Goal: Information Seeking & Learning: Learn about a topic

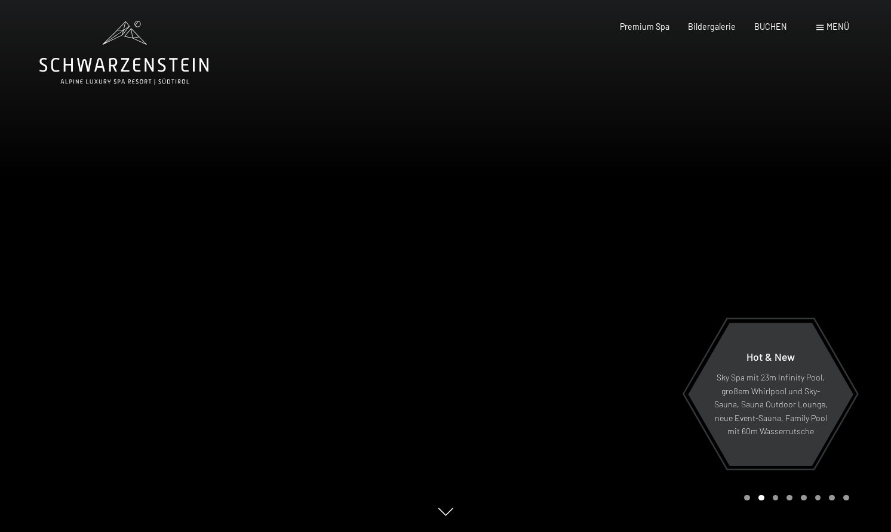
click at [821, 28] on span at bounding box center [819, 27] width 7 height 5
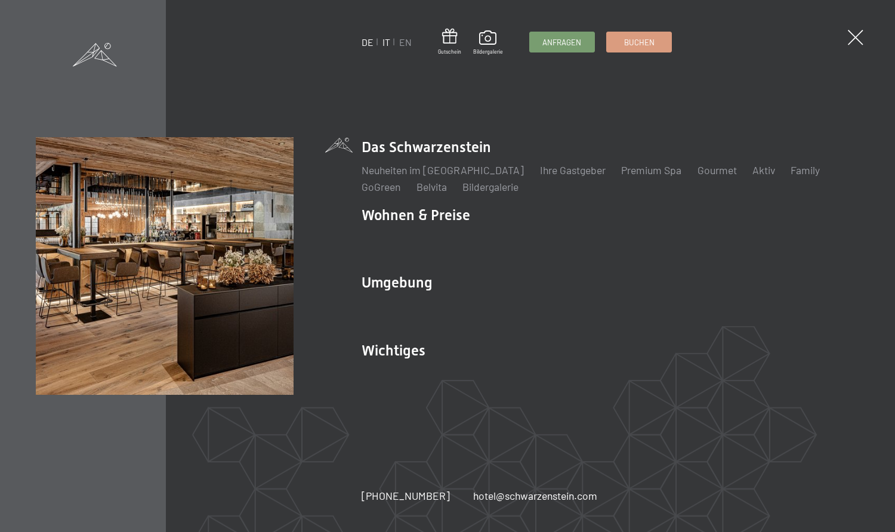
click at [383, 42] on link "IT" at bounding box center [387, 41] width 8 height 11
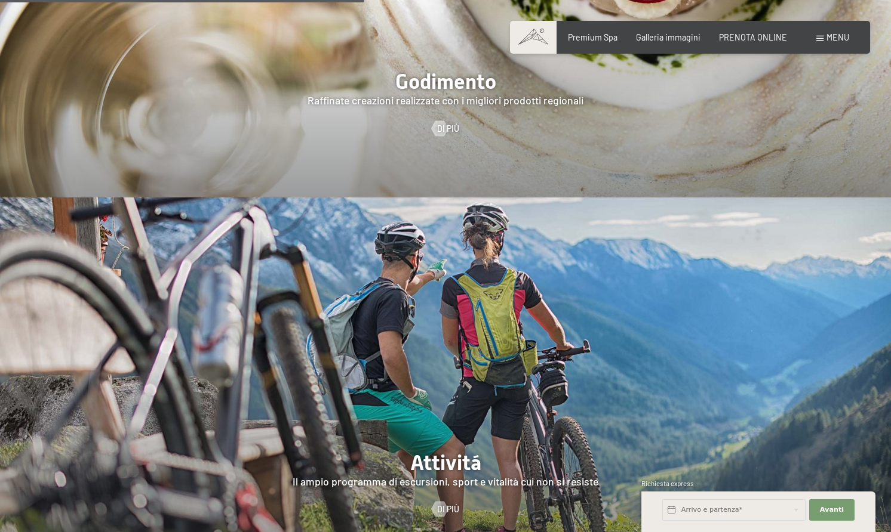
scroll to position [2029, 0]
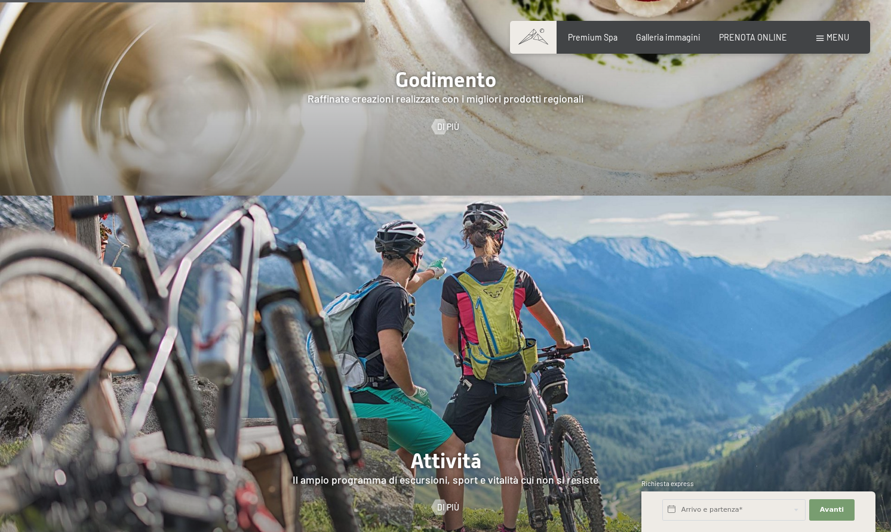
click at [396, 318] on img at bounding box center [445, 386] width 891 height 381
click at [442, 425] on div at bounding box center [445, 386] width 891 height 381
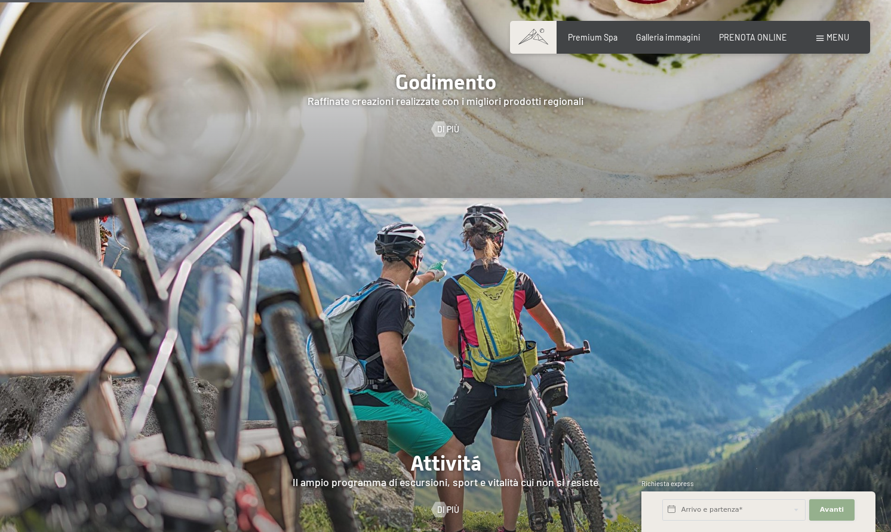
click at [830, 513] on span "Avanti" at bounding box center [832, 511] width 24 height 10
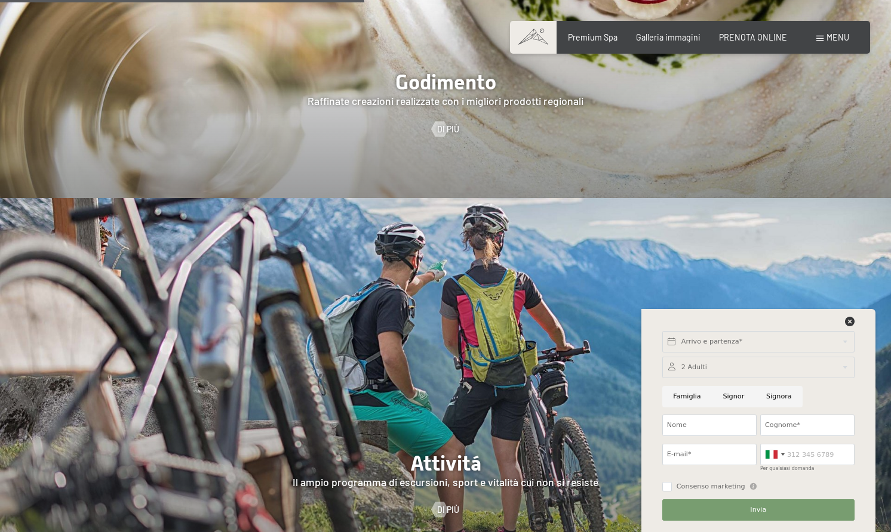
scroll to position [2017, 0]
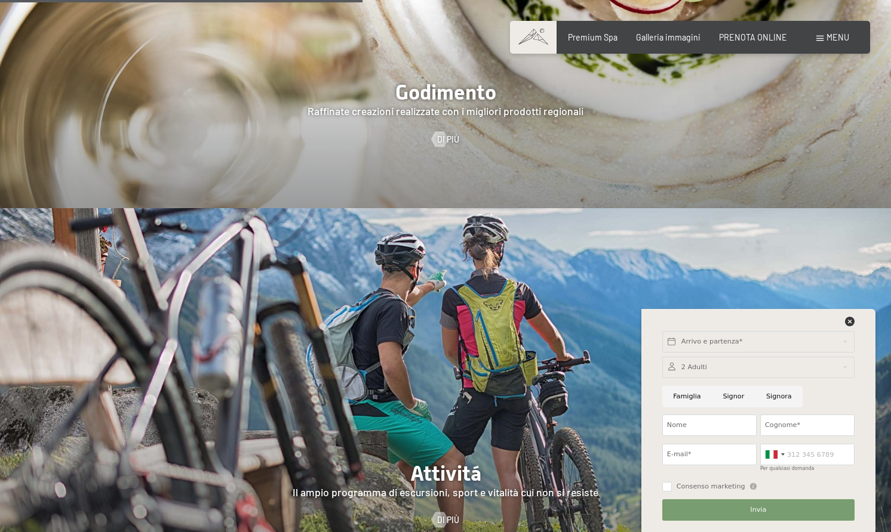
click at [427, 405] on div at bounding box center [445, 398] width 891 height 381
click at [850, 324] on icon at bounding box center [850, 322] width 10 height 10
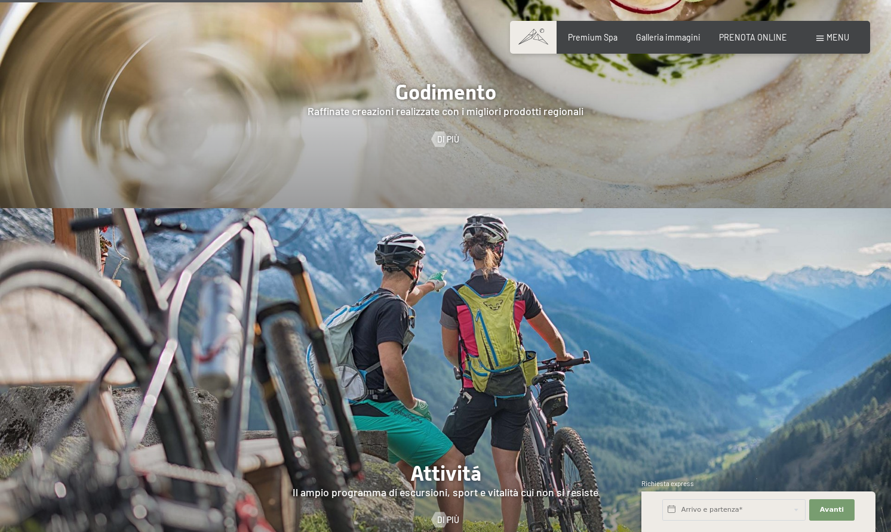
click at [497, 369] on div at bounding box center [445, 398] width 891 height 381
click at [459, 515] on span "Di più" at bounding box center [460, 521] width 22 height 12
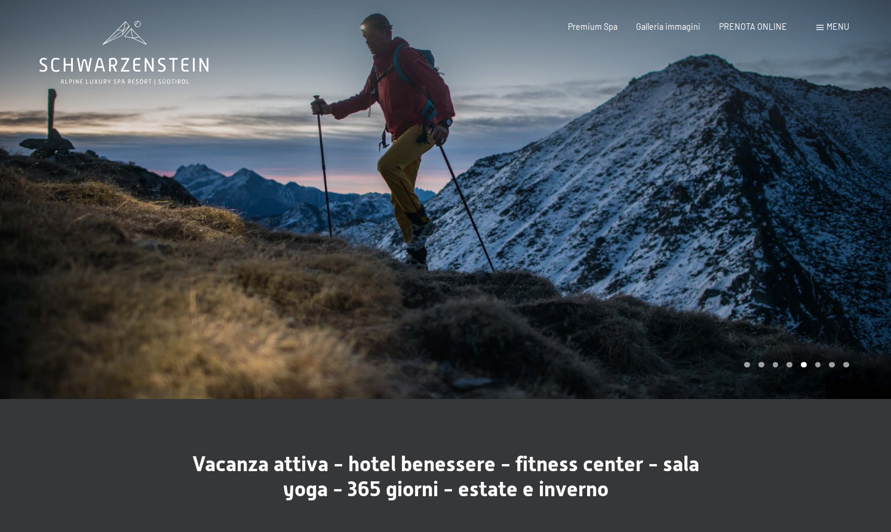
click at [718, 235] on div at bounding box center [667, 199] width 445 height 399
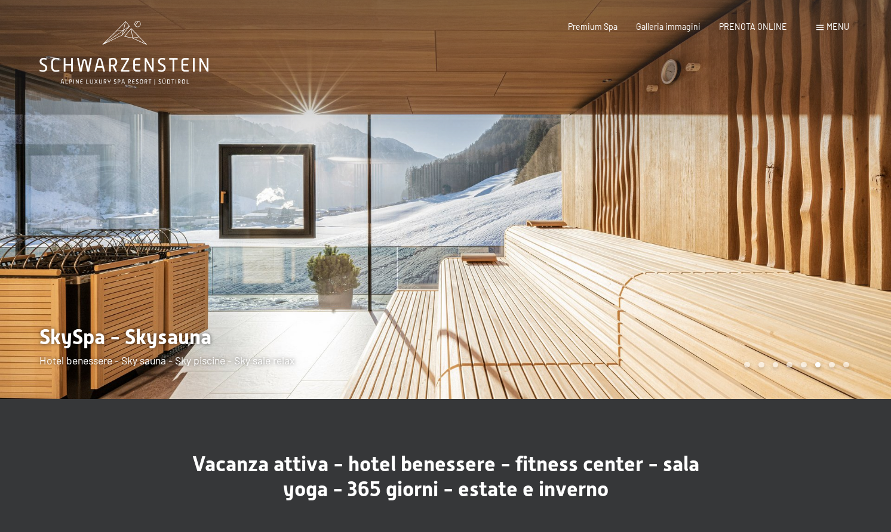
click at [718, 235] on div at bounding box center [667, 199] width 445 height 399
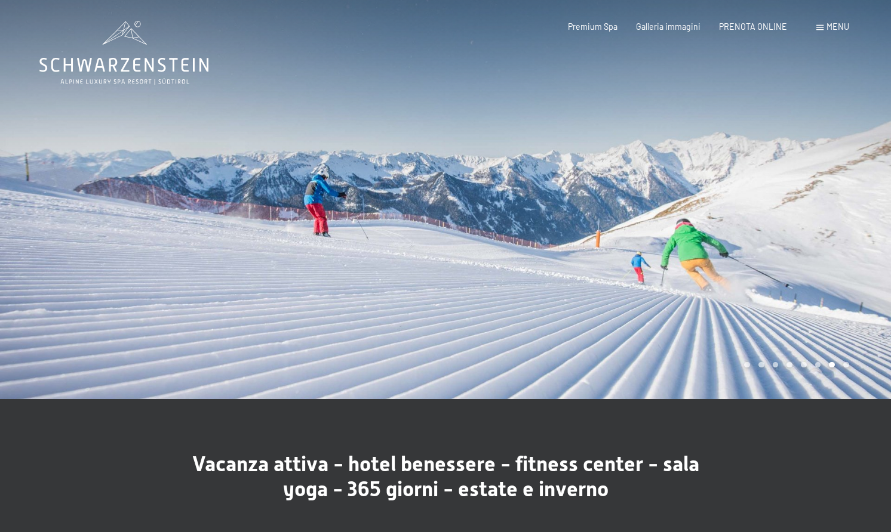
click at [718, 235] on div at bounding box center [667, 199] width 445 height 399
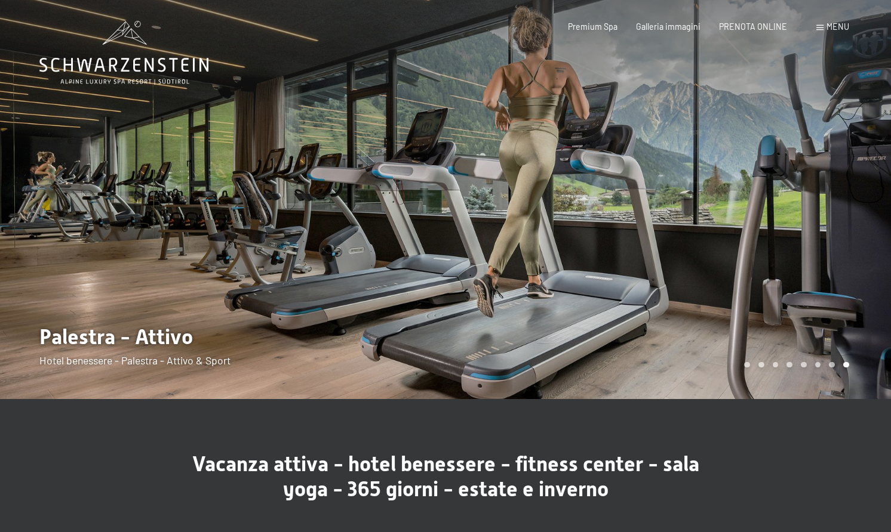
click at [738, 238] on div at bounding box center [667, 199] width 445 height 399
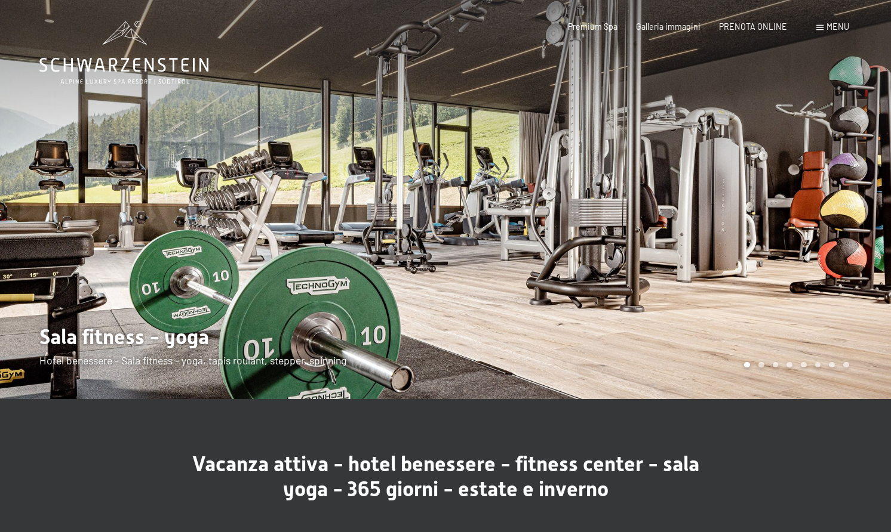
click at [738, 238] on div at bounding box center [667, 199] width 445 height 399
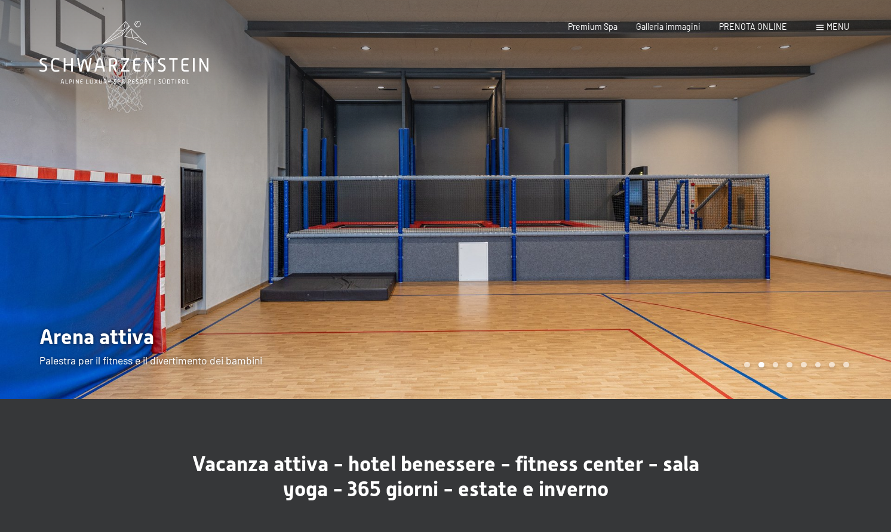
click at [738, 238] on div at bounding box center [667, 199] width 445 height 399
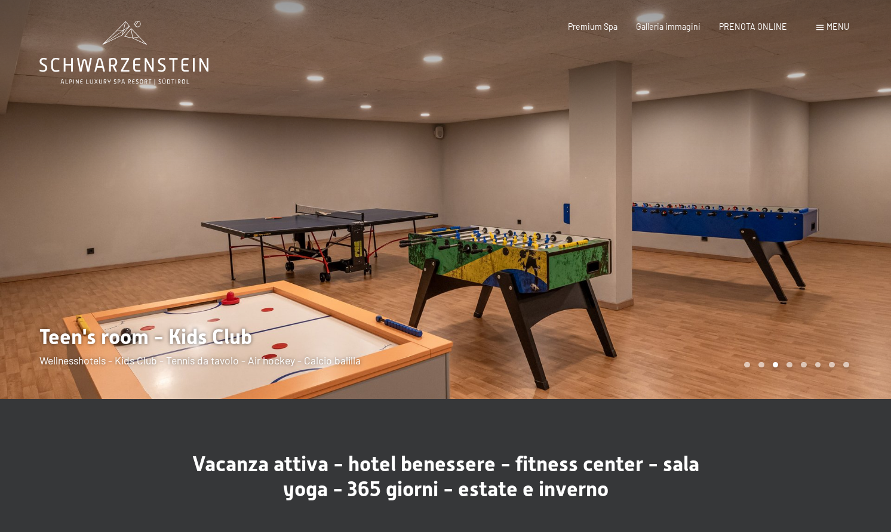
click at [738, 238] on div at bounding box center [667, 199] width 445 height 399
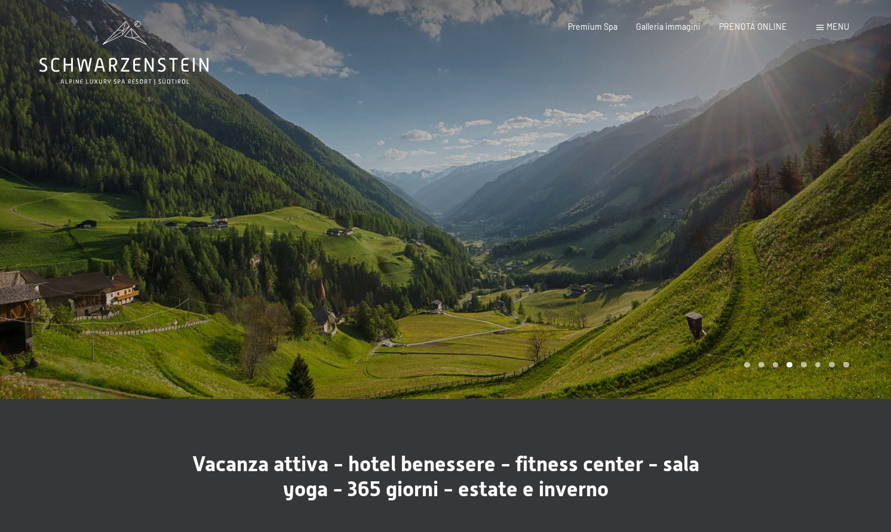
click at [738, 238] on div at bounding box center [667, 199] width 445 height 399
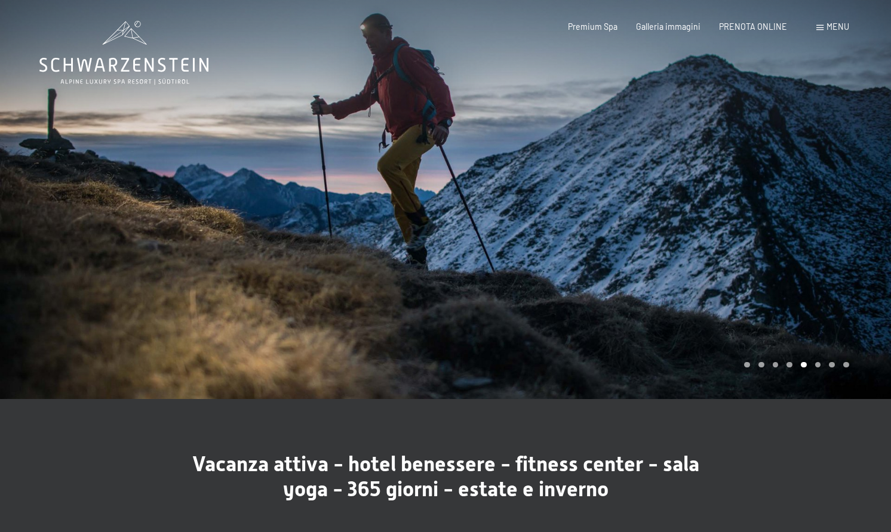
click at [738, 238] on div at bounding box center [667, 199] width 445 height 399
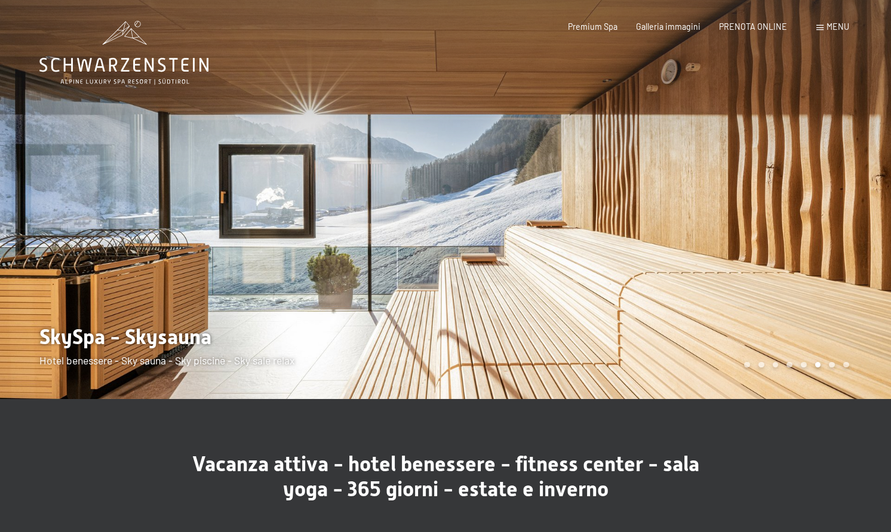
click at [738, 238] on div at bounding box center [667, 199] width 445 height 399
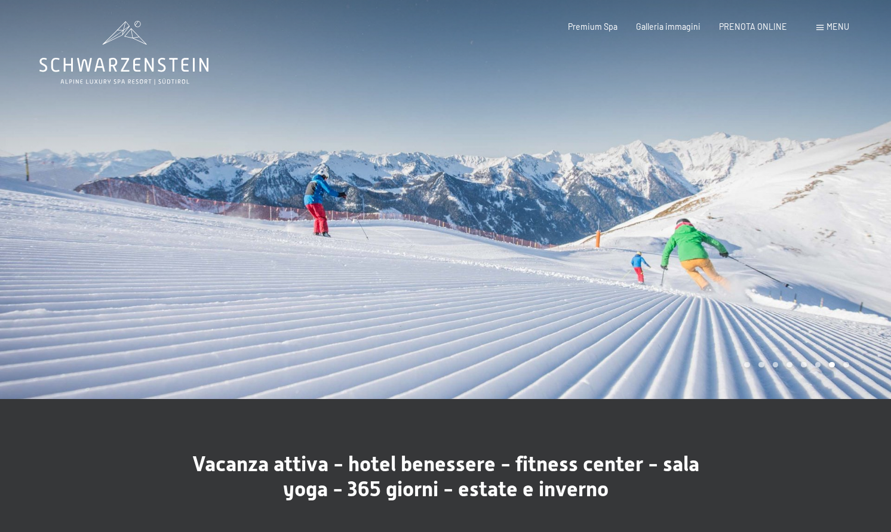
click at [738, 238] on div at bounding box center [667, 199] width 445 height 399
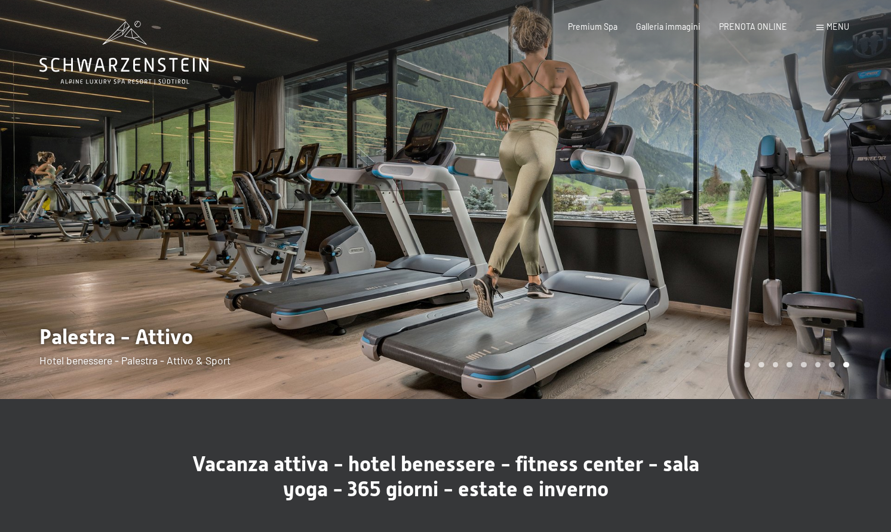
click at [831, 29] on span "Menu" at bounding box center [837, 26] width 23 height 10
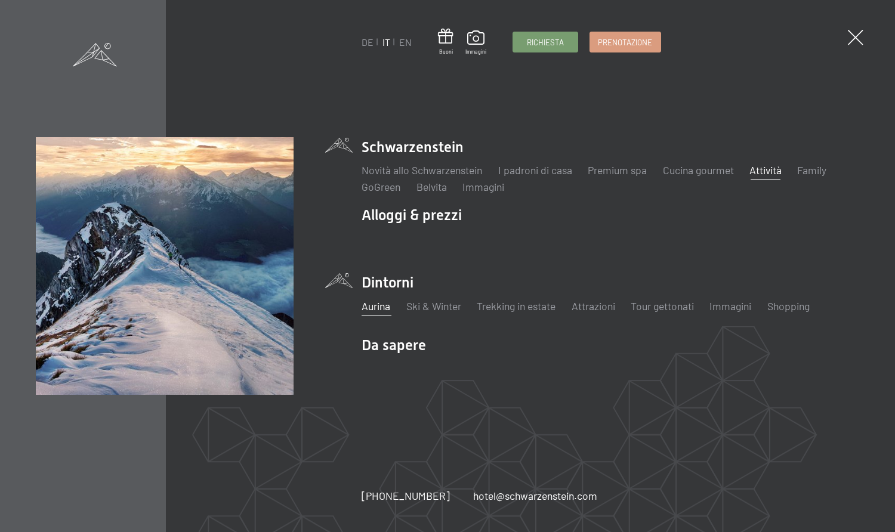
click at [386, 313] on link "Aurina" at bounding box center [376, 306] width 29 height 13
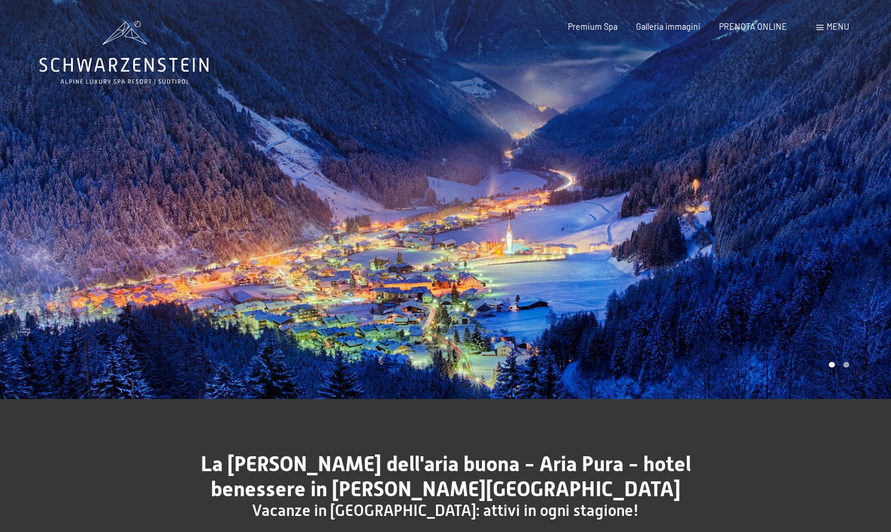
click at [682, 286] on div at bounding box center [667, 199] width 445 height 399
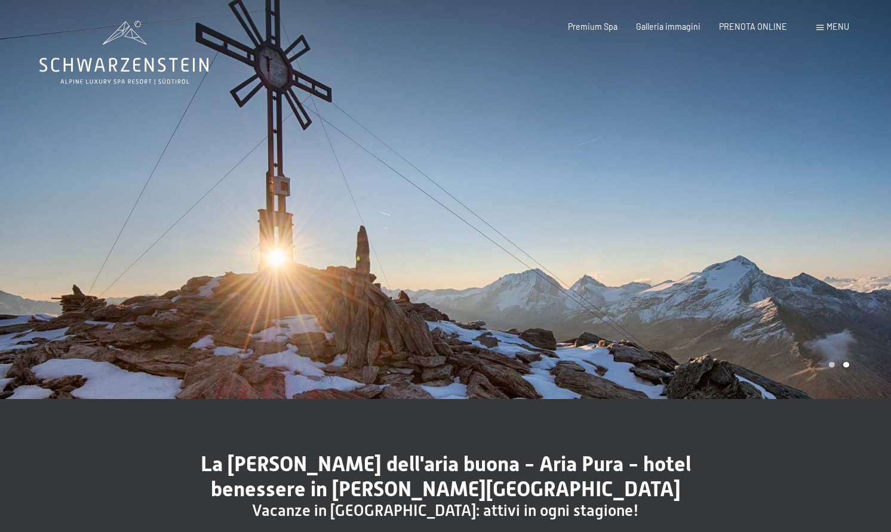
click at [682, 286] on div at bounding box center [667, 199] width 445 height 399
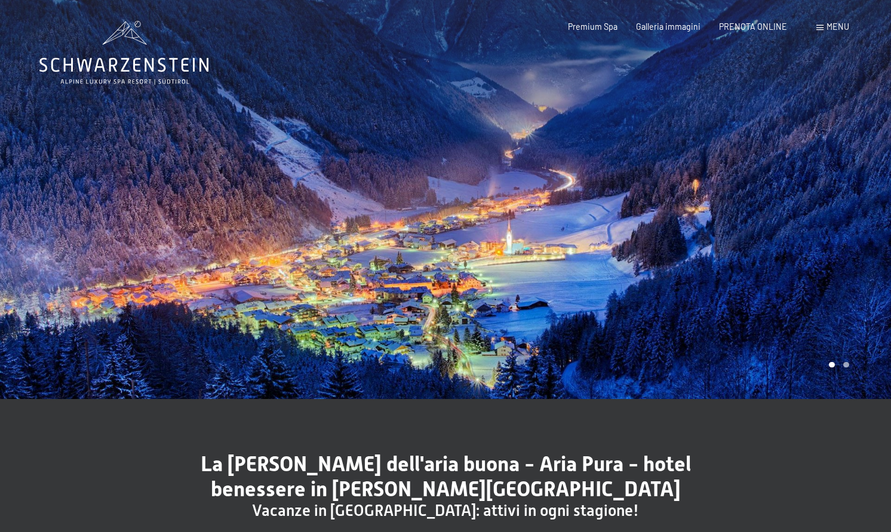
click at [682, 286] on div at bounding box center [667, 199] width 445 height 399
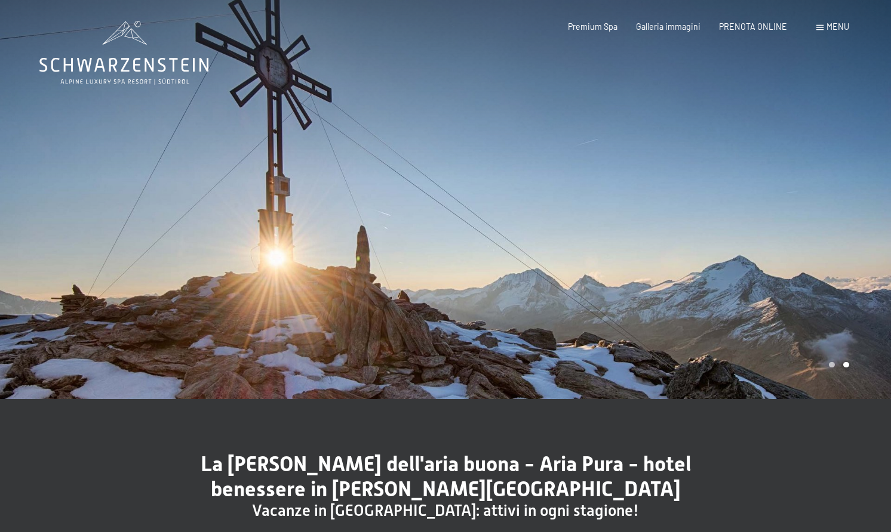
click at [682, 286] on div at bounding box center [667, 199] width 445 height 399
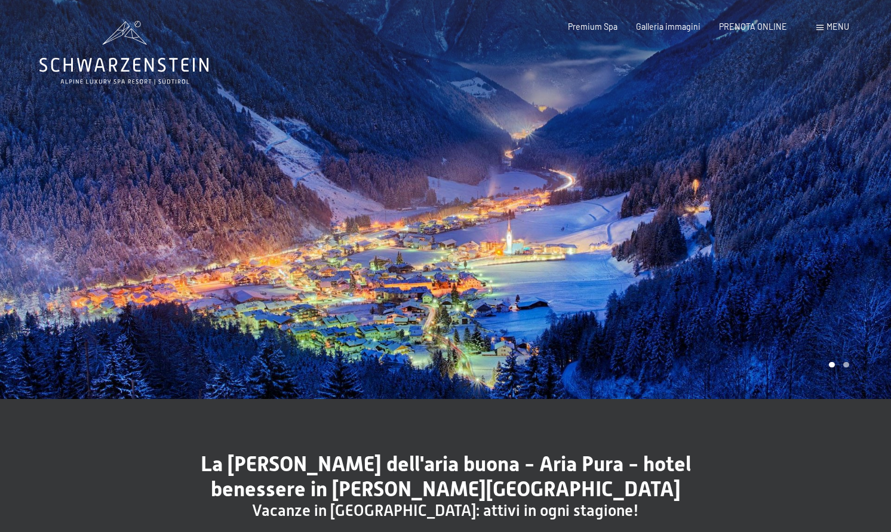
click at [682, 286] on div at bounding box center [667, 199] width 445 height 399
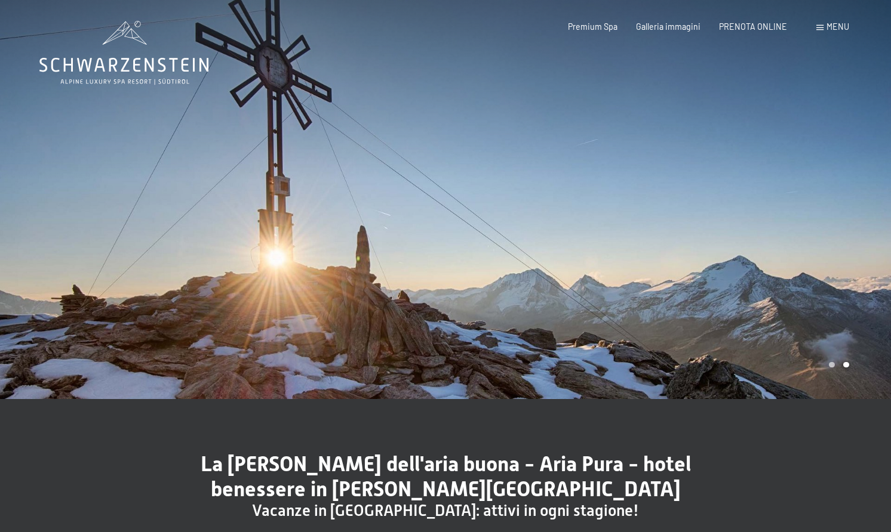
click at [822, 30] on span at bounding box center [819, 27] width 7 height 5
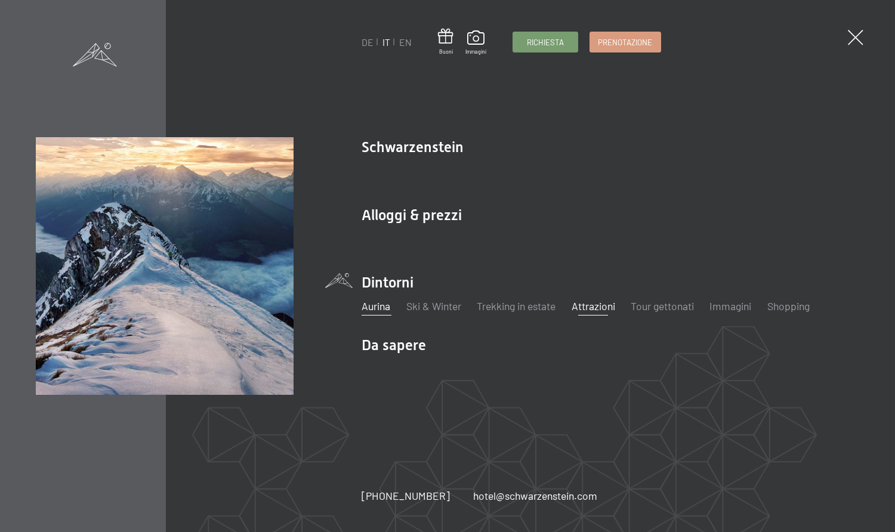
click at [600, 313] on link "Attrazioni" at bounding box center [594, 306] width 44 height 13
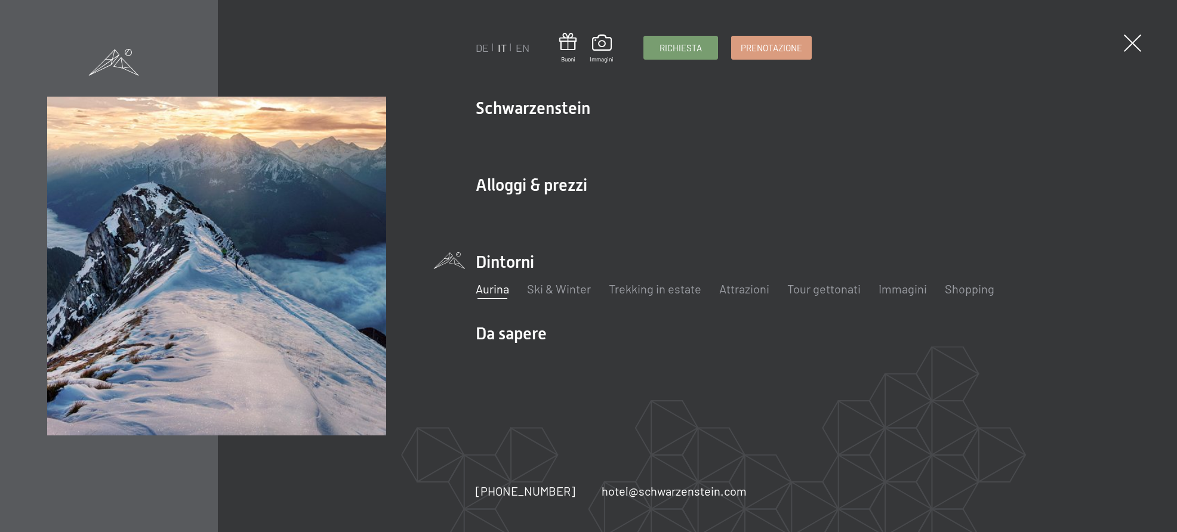
click at [502, 263] on li "Dintorni Aurina Ski & Winter Sci Scuola di sci Trekking in estate Escursioni Bi…" at bounding box center [803, 280] width 654 height 59
click at [890, 39] on span at bounding box center [1132, 43] width 24 height 24
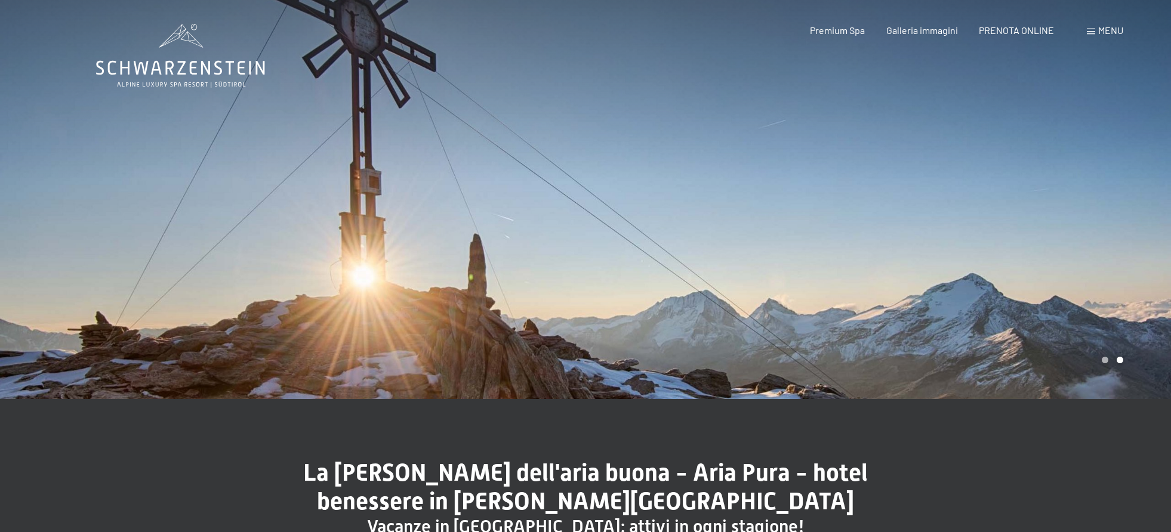
click at [890, 29] on span "Menu" at bounding box center [1110, 29] width 25 height 11
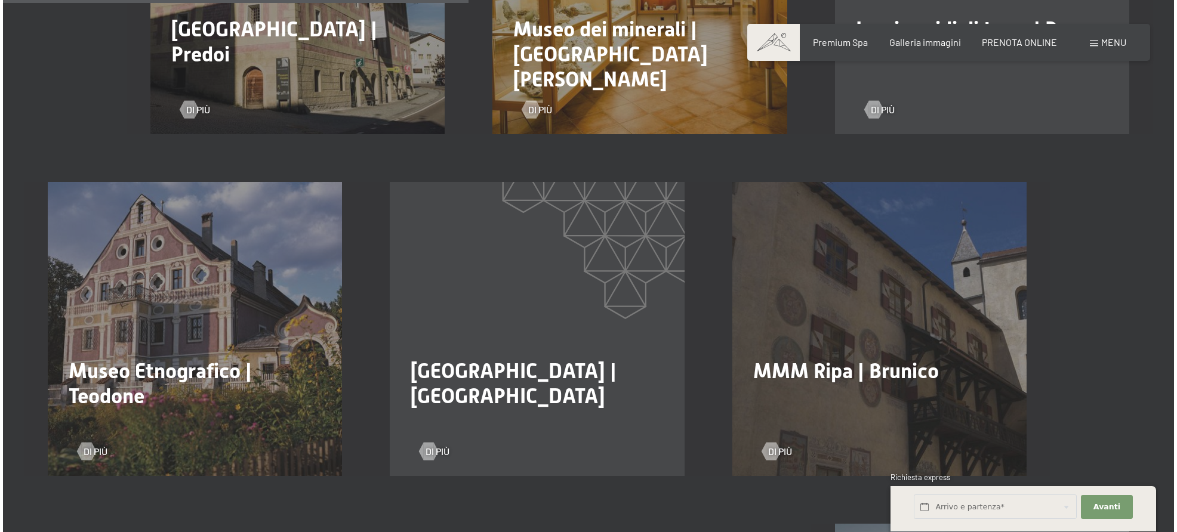
scroll to position [1227, 0]
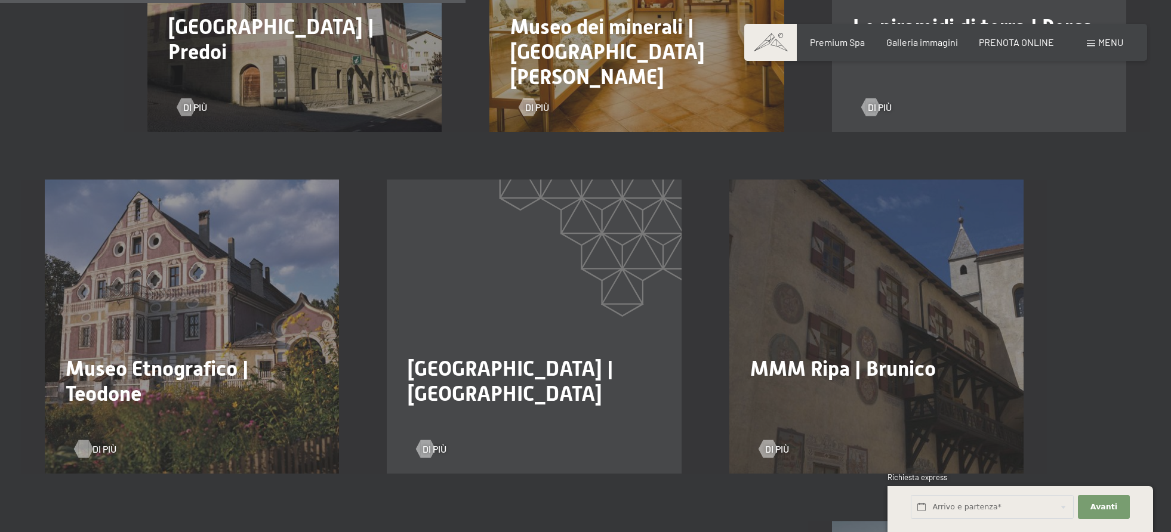
click at [88, 441] on div at bounding box center [83, 450] width 10 height 18
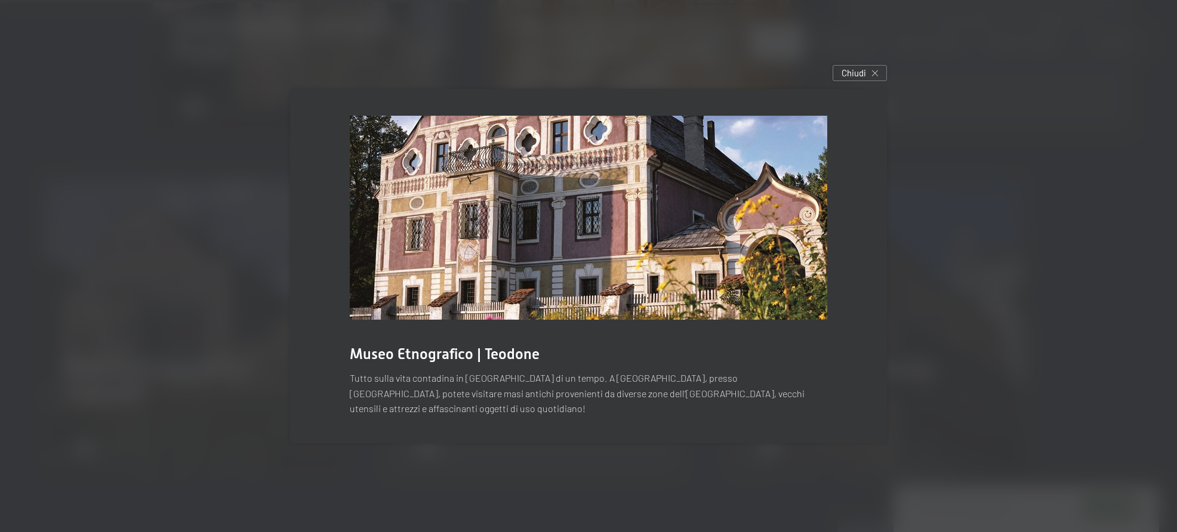
click at [720, 235] on img at bounding box center [589, 218] width 478 height 204
